Goal: Find specific page/section: Find specific page/section

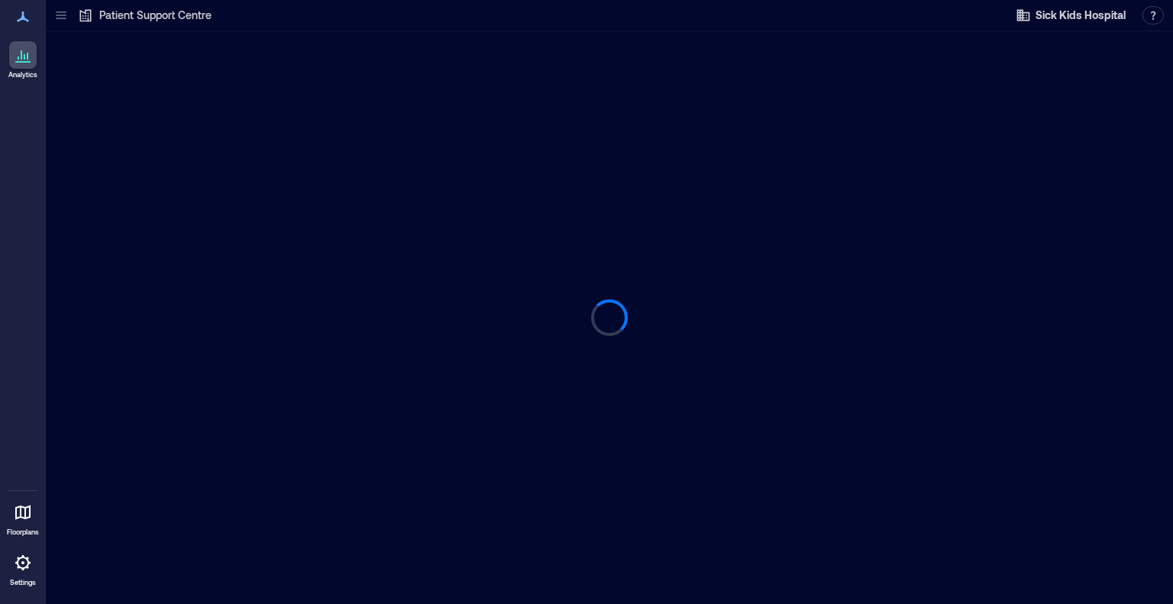
click at [57, 20] on icon at bounding box center [60, 15] width 15 height 15
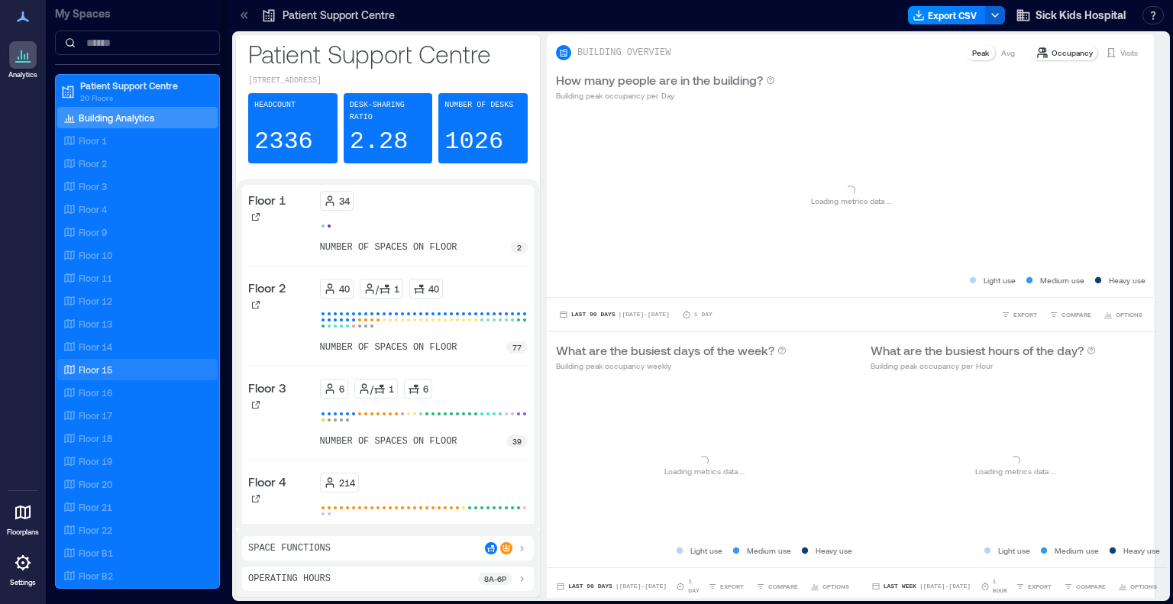
click at [92, 366] on p "Floor 15" at bounding box center [96, 370] width 34 height 12
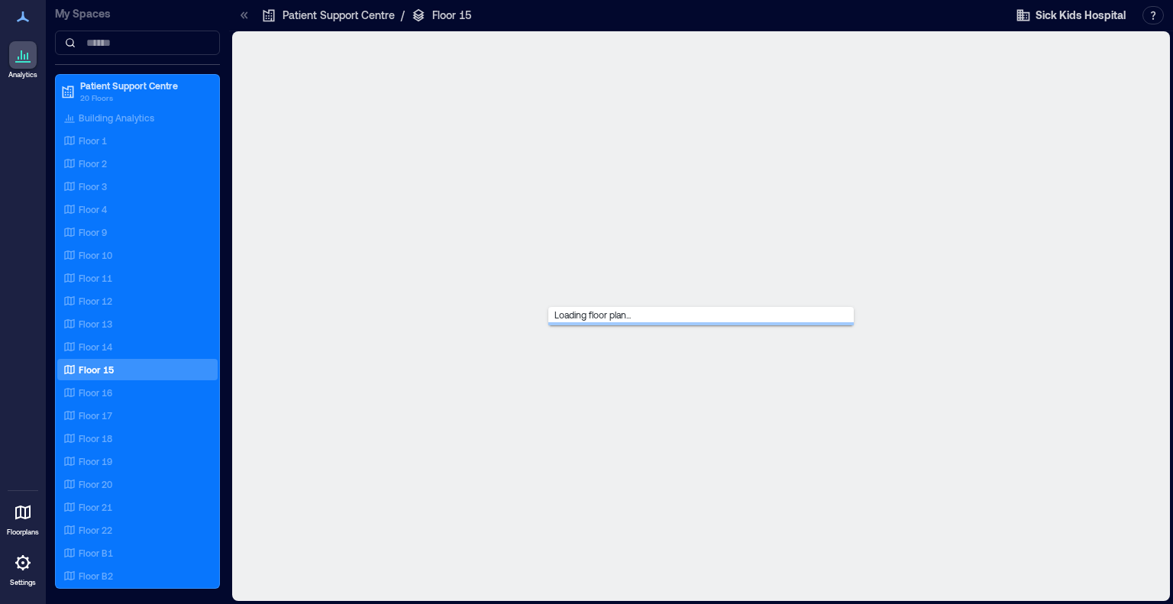
click at [241, 17] on icon at bounding box center [243, 14] width 4 height 7
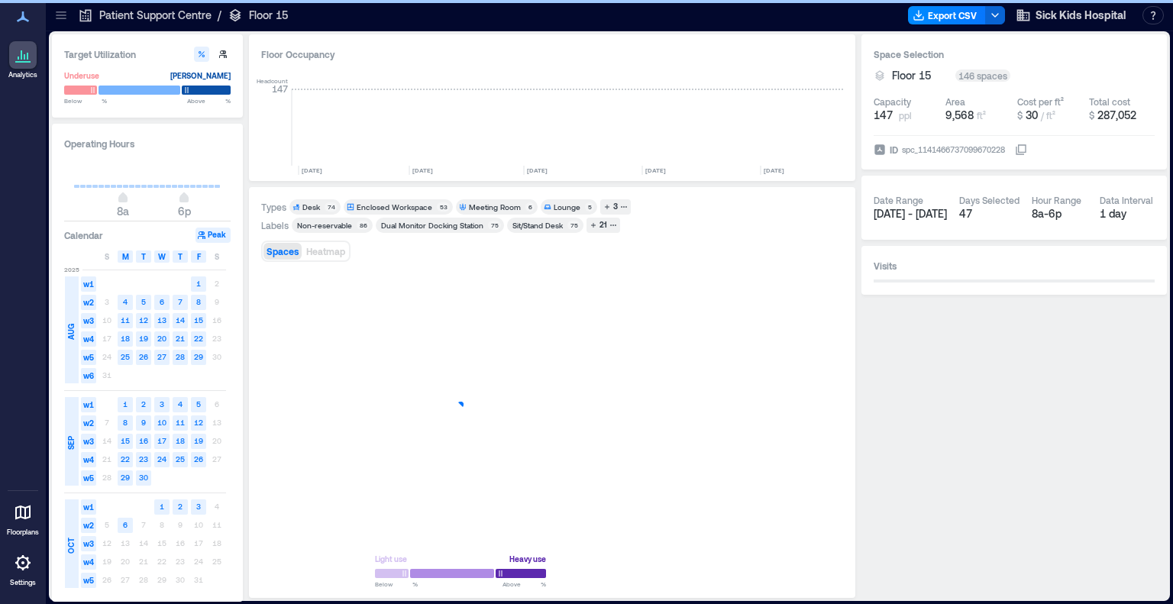
scroll to position [0, 2265]
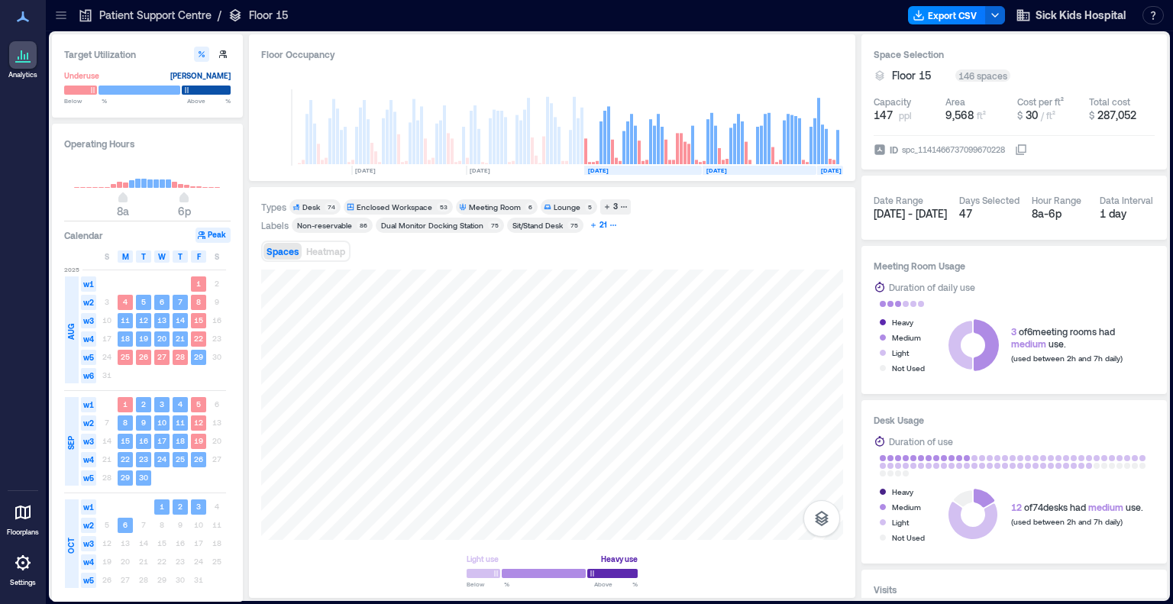
click at [597, 222] on div "21" at bounding box center [603, 225] width 12 height 14
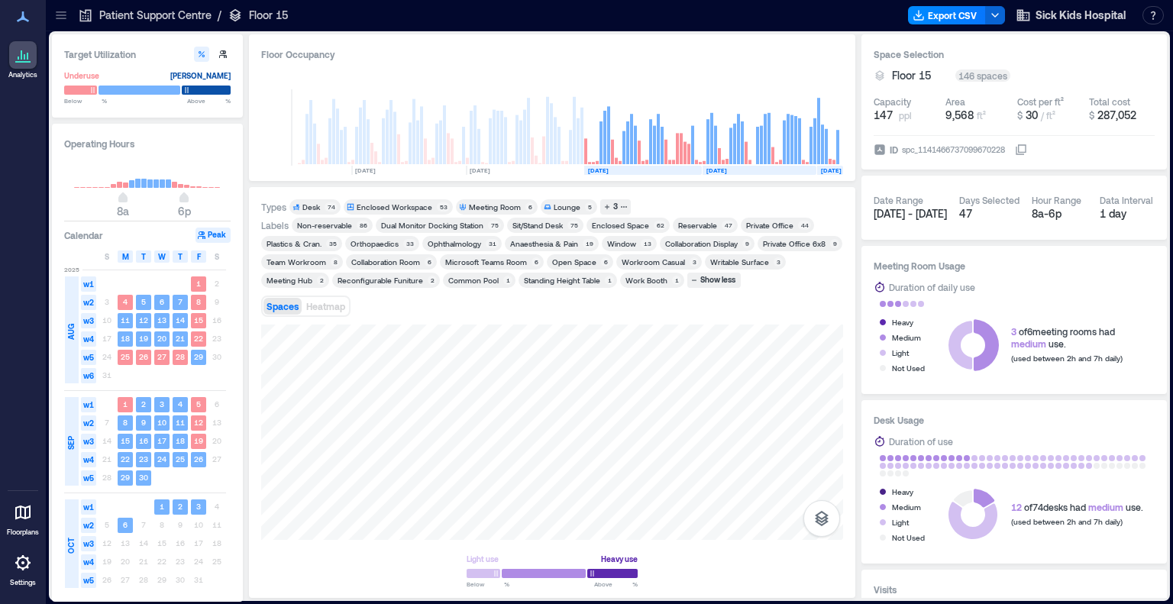
click at [305, 238] on div "Plastics & Cran." at bounding box center [294, 243] width 55 height 11
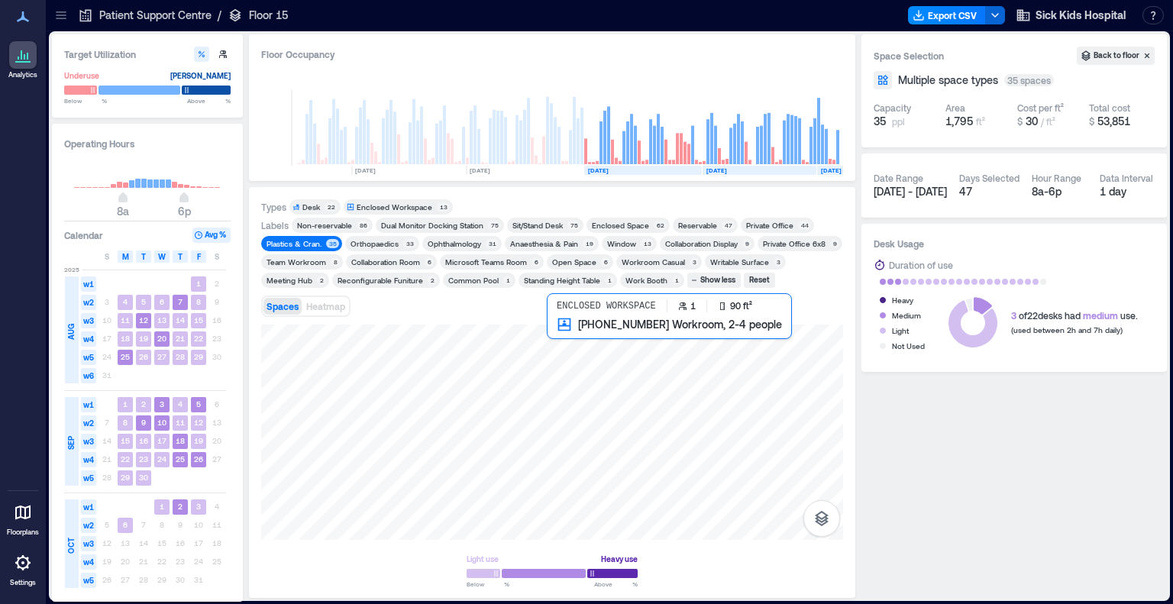
click at [554, 348] on div at bounding box center [552, 432] width 582 height 215
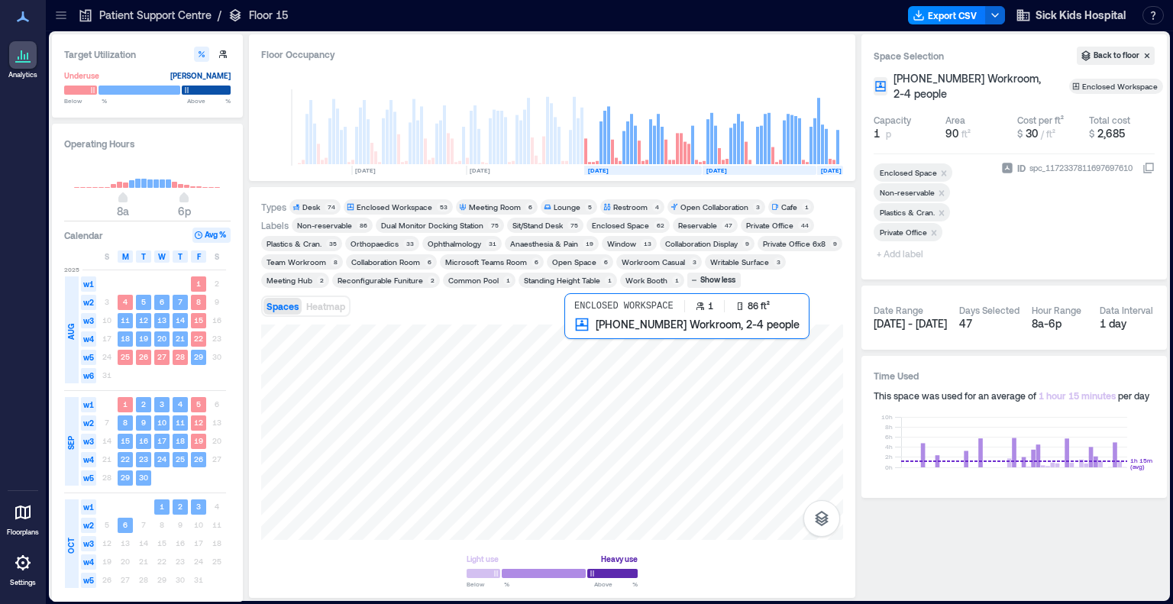
click at [571, 348] on div at bounding box center [552, 432] width 582 height 215
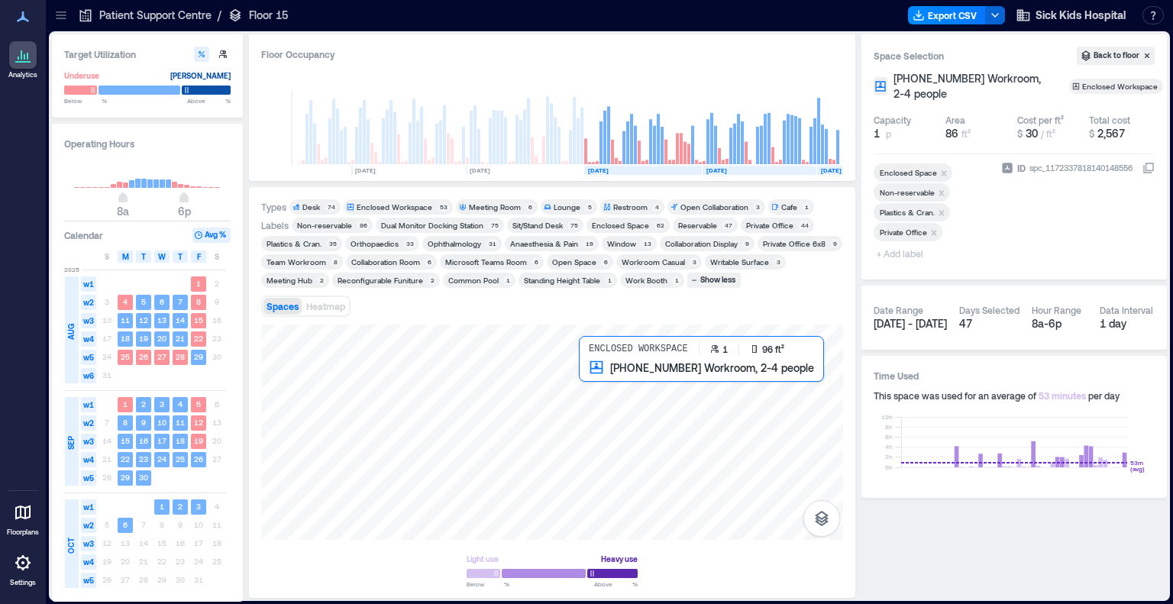
click at [587, 377] on div at bounding box center [552, 432] width 582 height 215
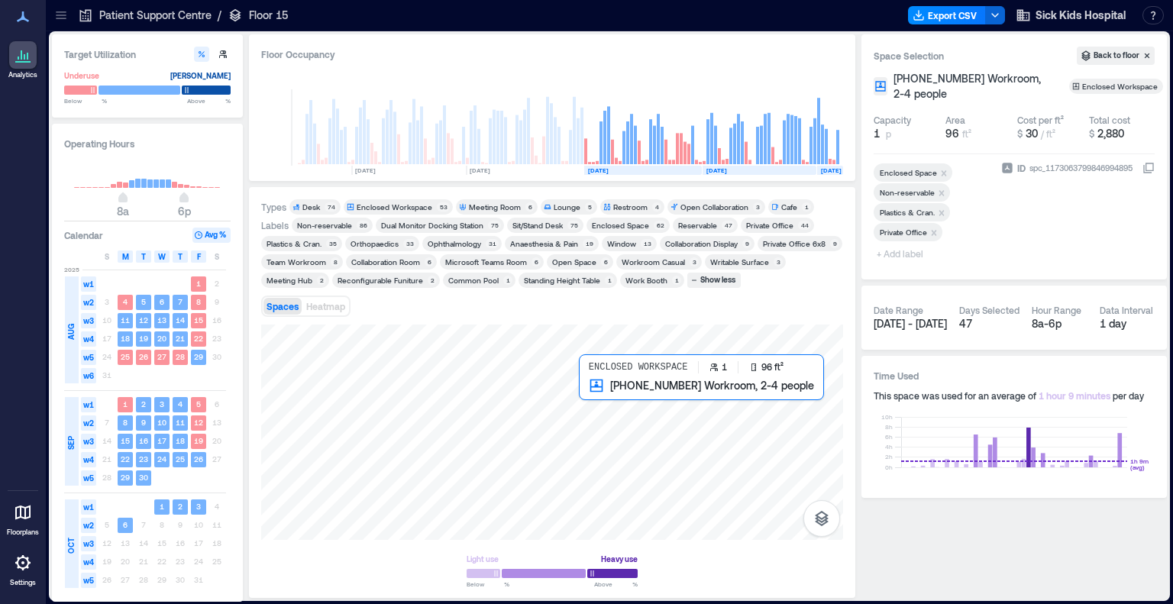
click at [590, 395] on div at bounding box center [552, 432] width 582 height 215
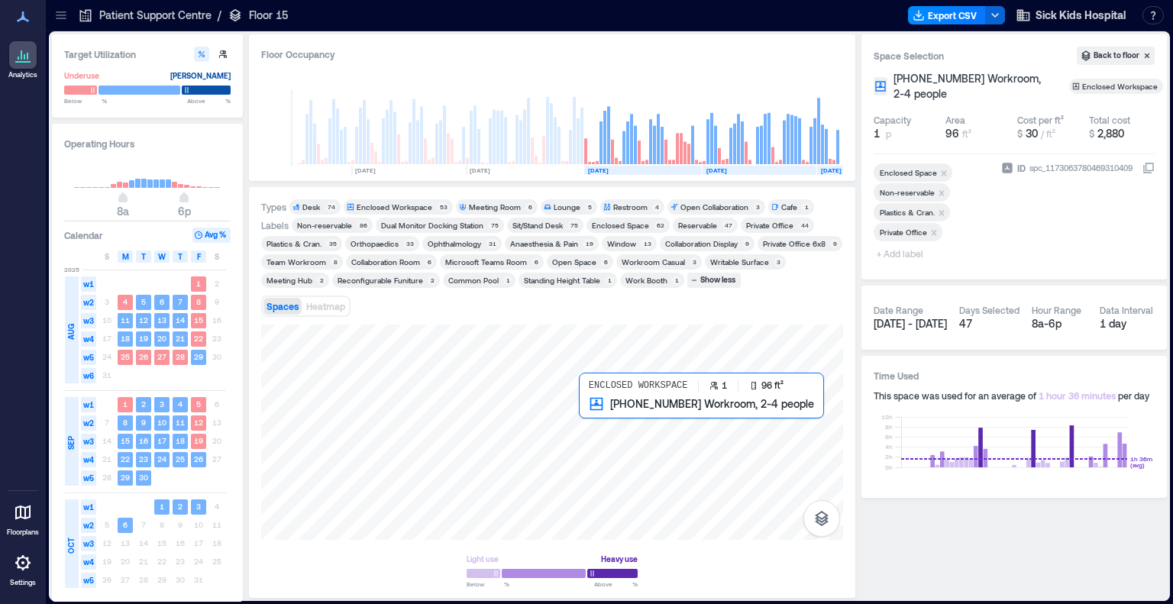
click at [594, 407] on div at bounding box center [552, 432] width 582 height 215
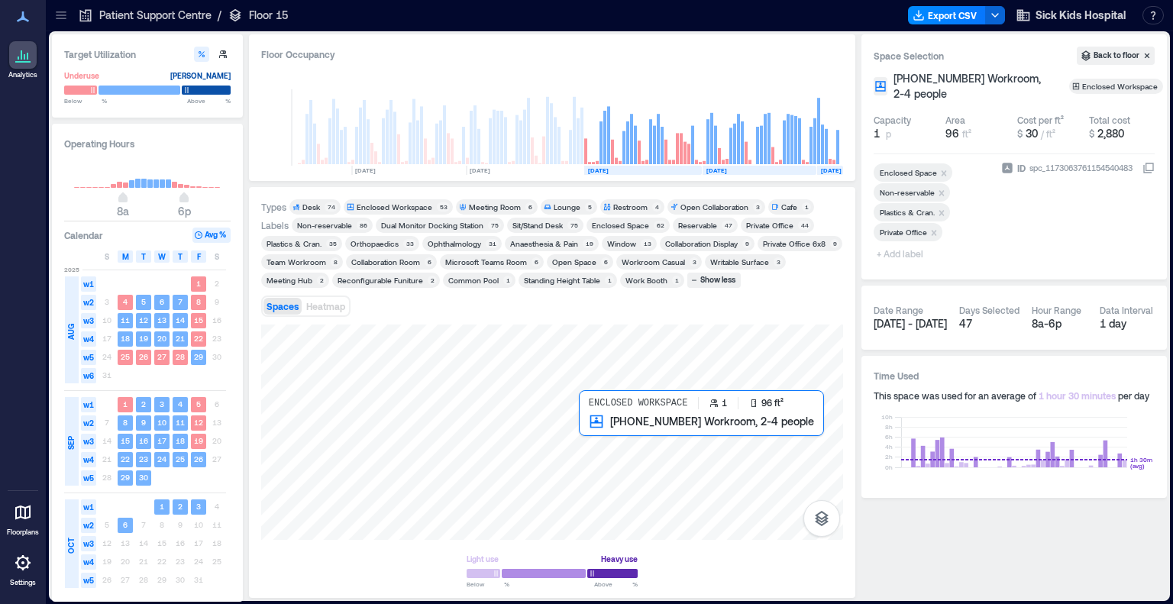
click at [596, 434] on div at bounding box center [552, 432] width 582 height 215
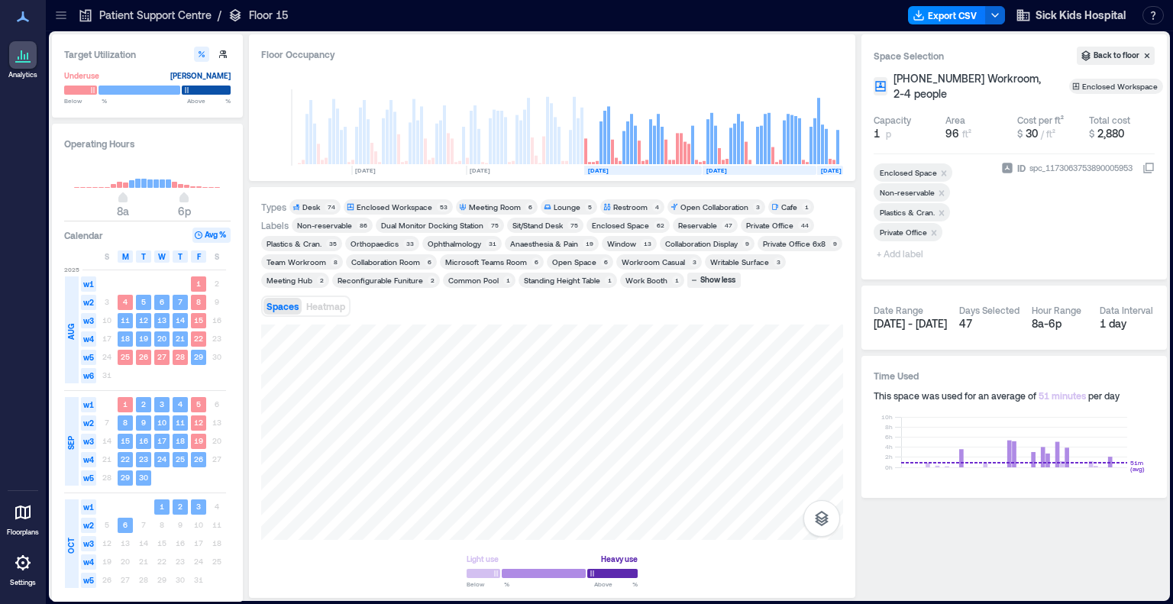
click at [318, 243] on div "Plastics & Cran." at bounding box center [294, 243] width 55 height 11
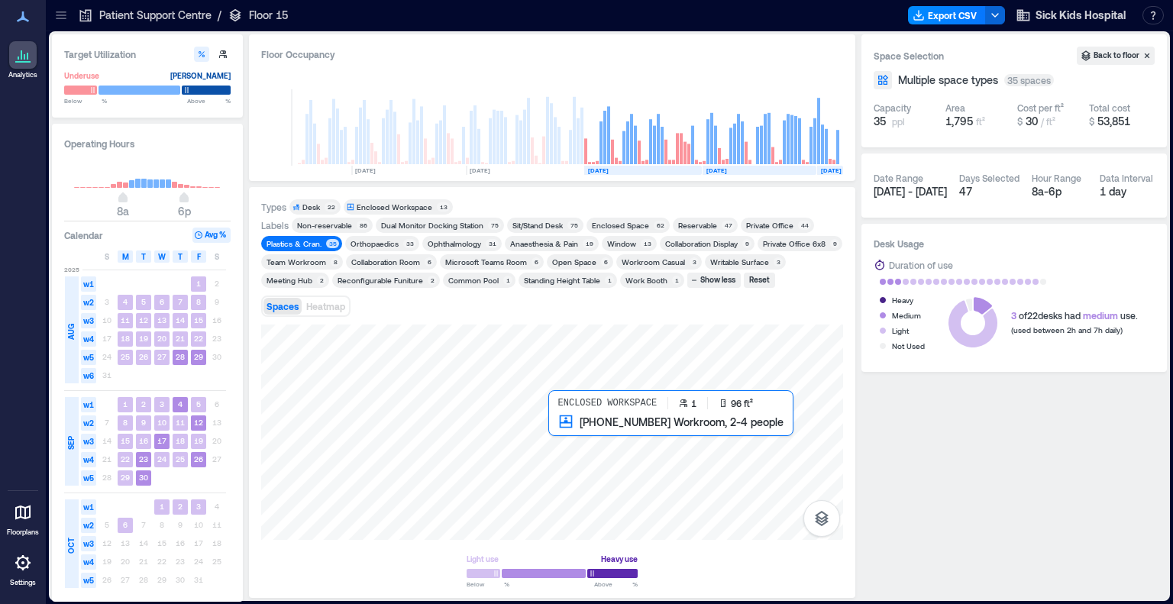
click at [559, 436] on div at bounding box center [552, 432] width 582 height 215
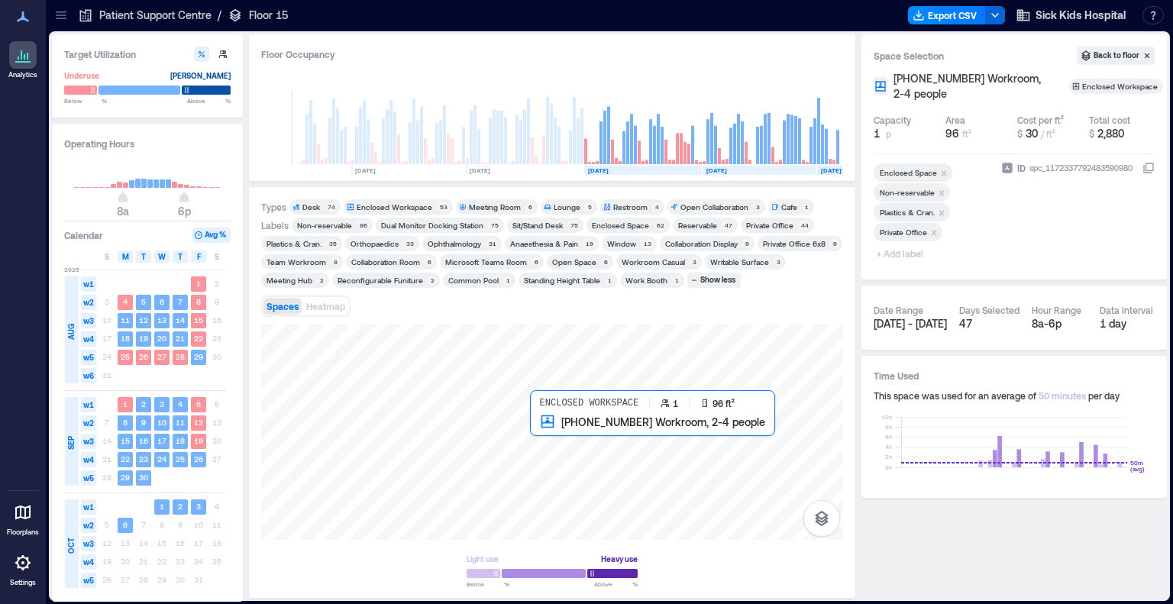
click at [541, 436] on div at bounding box center [552, 432] width 582 height 215
click at [518, 439] on div at bounding box center [552, 432] width 582 height 215
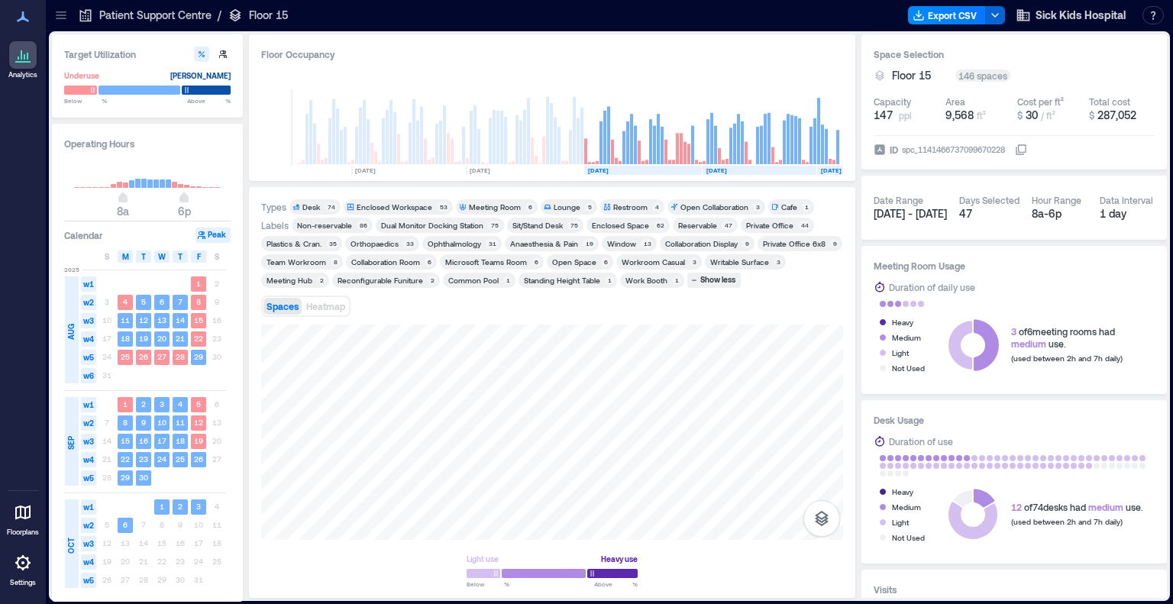
click at [785, 225] on div "Private Office" at bounding box center [769, 225] width 47 height 11
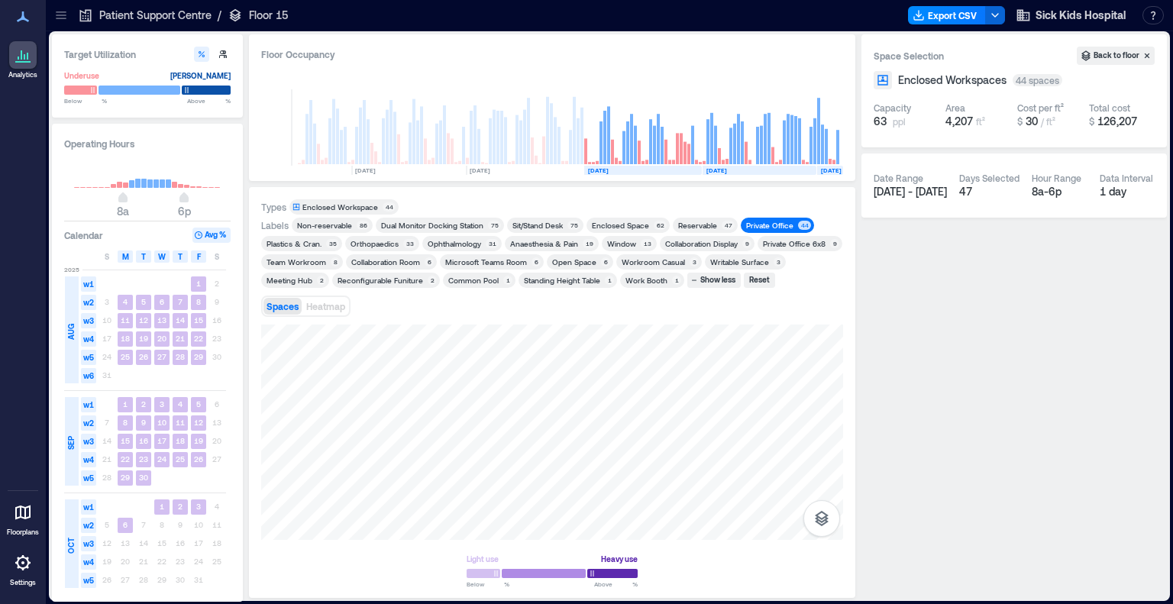
click at [345, 203] on div "Enclosed Workspace" at bounding box center [341, 207] width 76 height 11
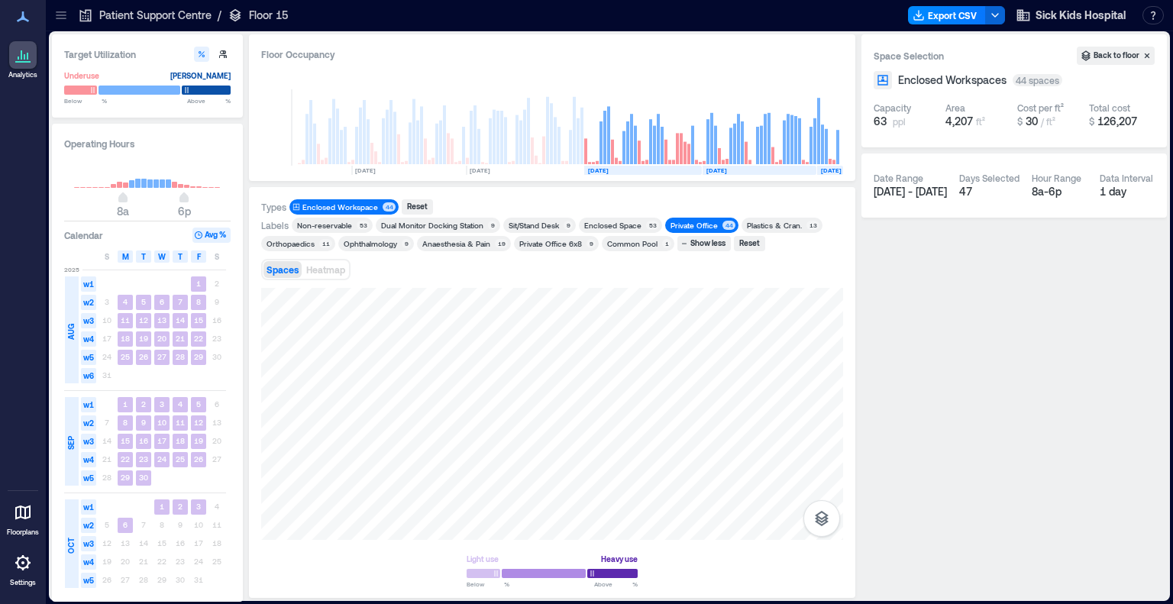
click at [693, 227] on div "Private Office" at bounding box center [694, 225] width 47 height 11
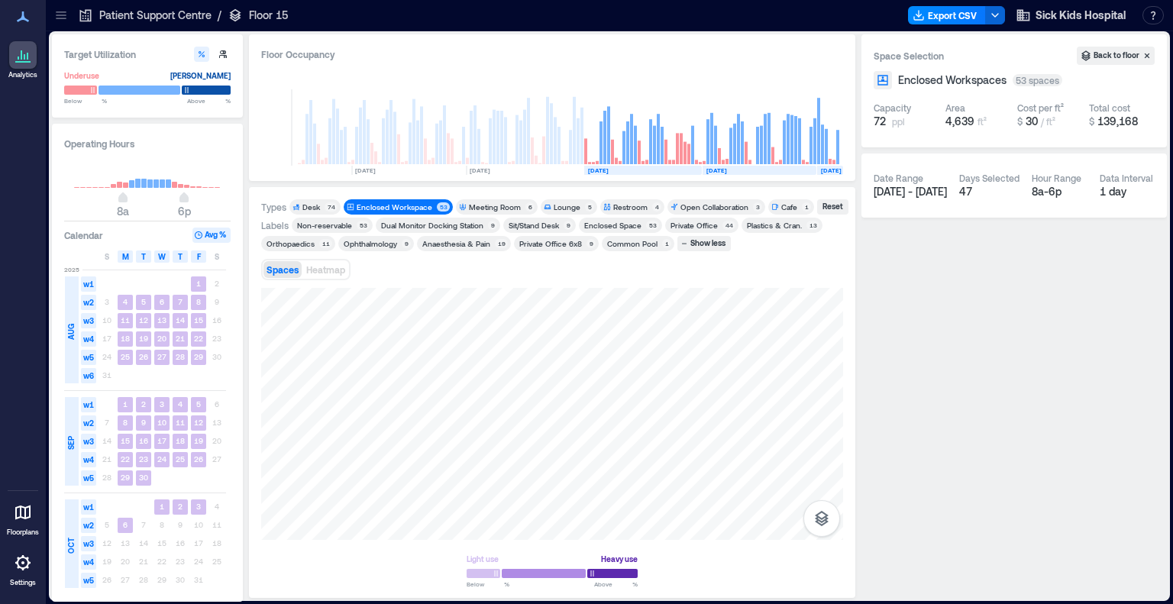
click at [700, 222] on div "Private Office" at bounding box center [694, 225] width 47 height 11
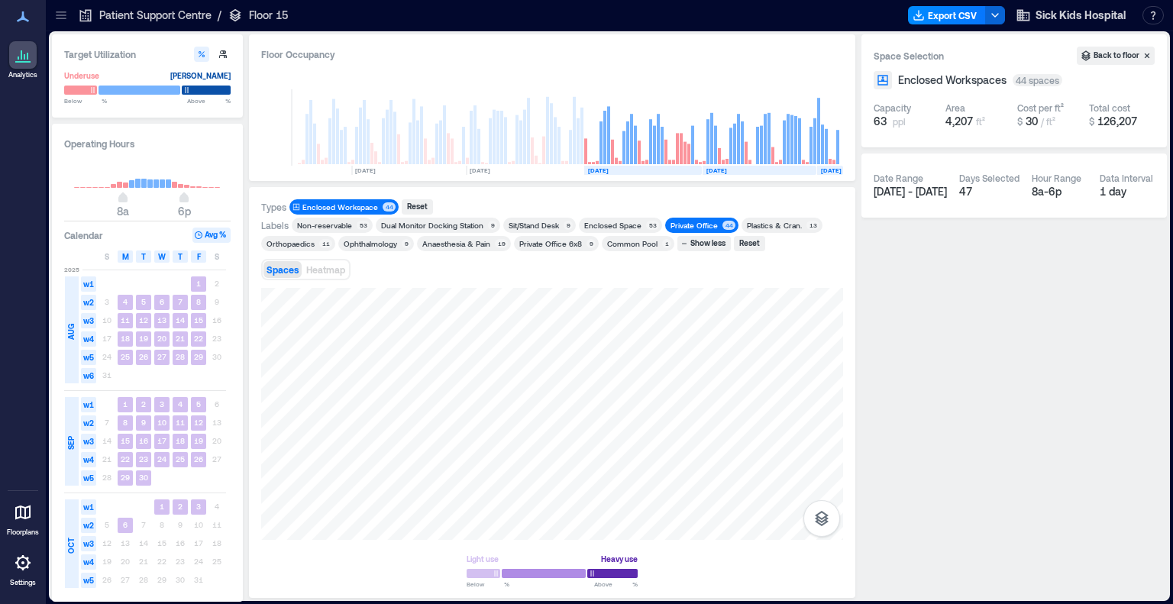
click at [356, 208] on div "Enclosed Workspace" at bounding box center [341, 207] width 76 height 11
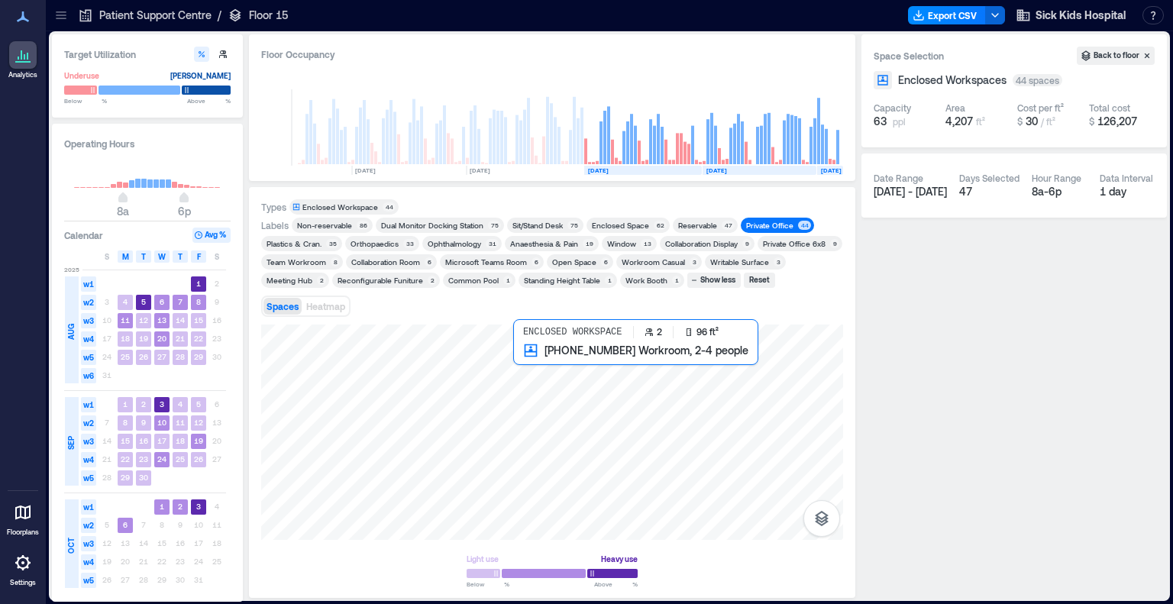
click at [519, 358] on div at bounding box center [552, 432] width 582 height 215
